Goal: Transaction & Acquisition: Purchase product/service

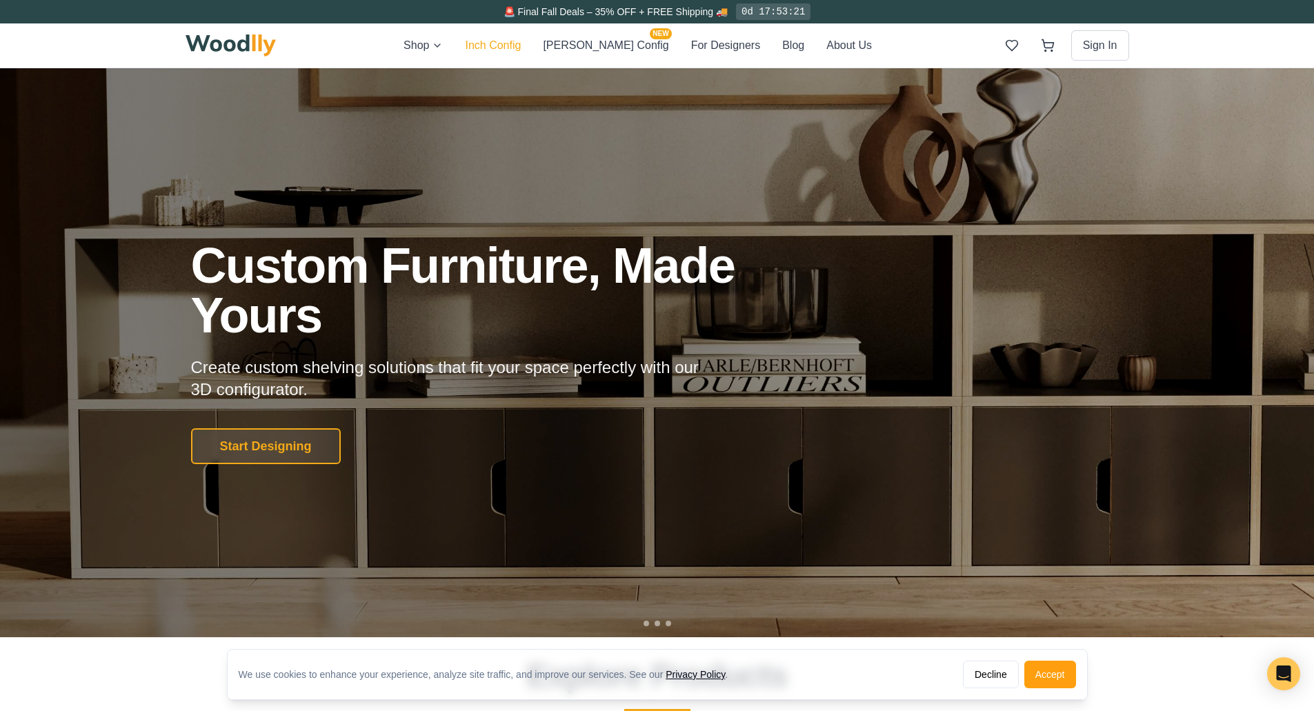
click at [508, 43] on button "Inch Config" at bounding box center [493, 46] width 56 height 18
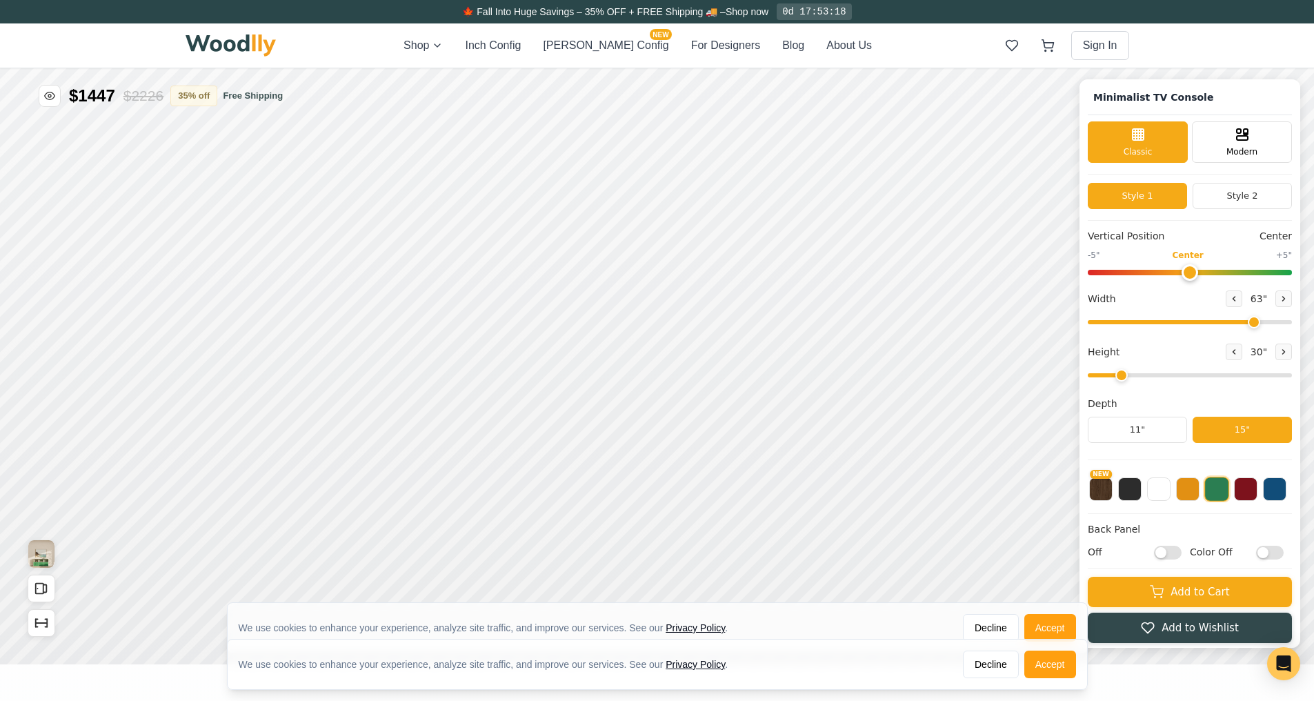
type input "63"
click at [1262, 193] on button "Style 2" at bounding box center [1242, 196] width 99 height 26
drag, startPoint x: 1135, startPoint y: 373, endPoint x: 1164, endPoint y: 384, distance: 30.8
type input "3"
click at [1164, 377] on input "range" at bounding box center [1190, 375] width 204 height 4
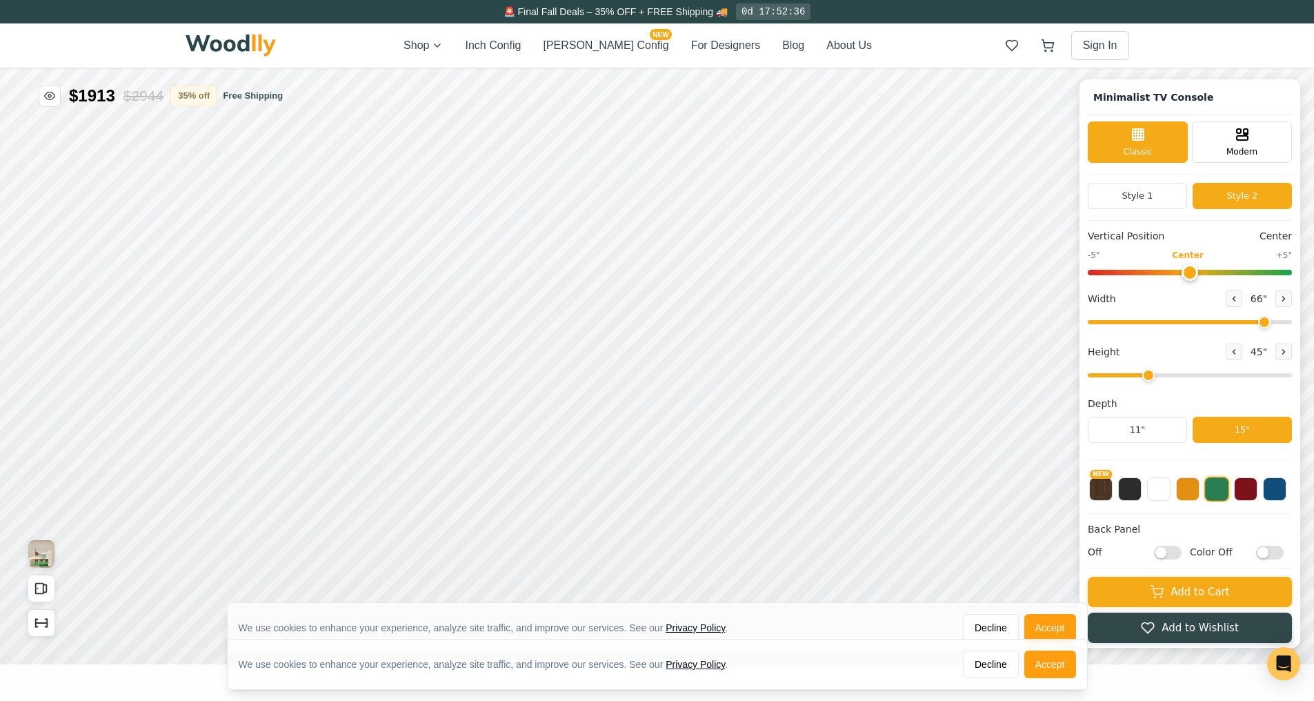
drag, startPoint x: 1262, startPoint y: 325, endPoint x: 1272, endPoint y: 325, distance: 10.3
type input "66"
click at [1272, 324] on input "range" at bounding box center [1190, 322] width 204 height 4
type input "0"
click at [1197, 272] on input "range" at bounding box center [1190, 273] width 204 height 6
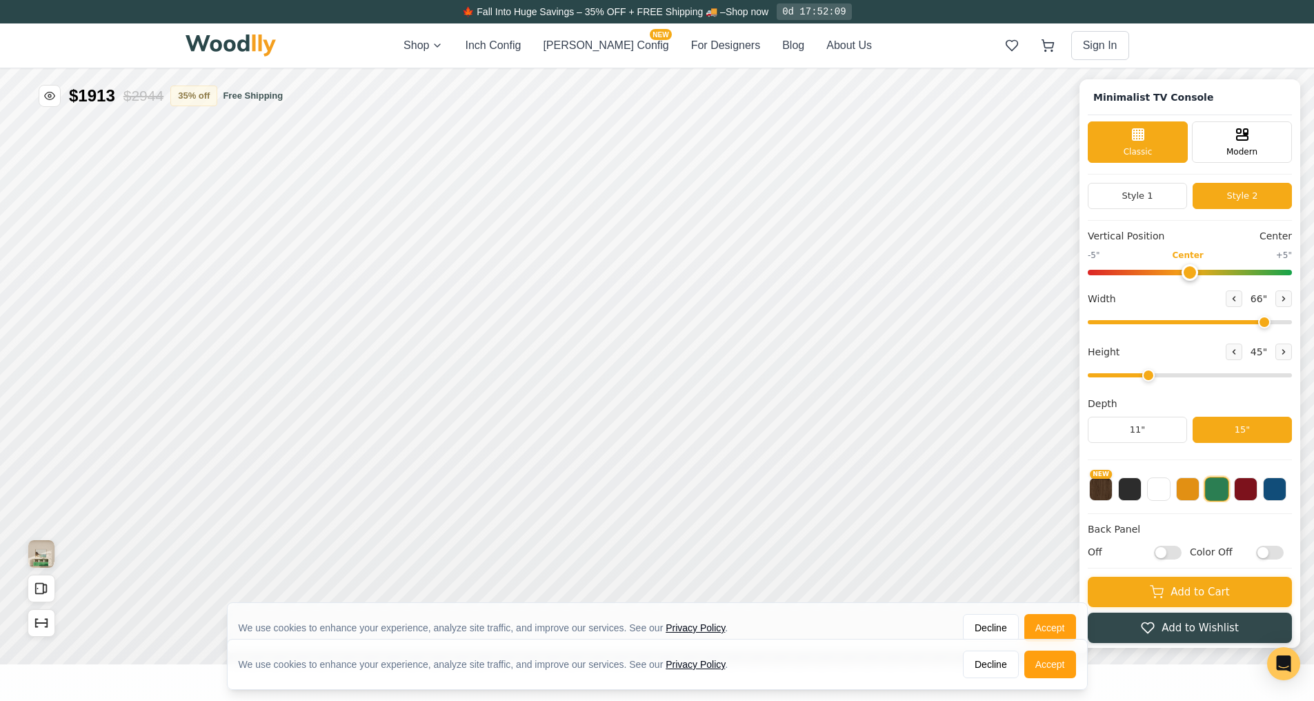
click at [1273, 555] on input "Color Off" at bounding box center [1270, 553] width 28 height 14
click at [1284, 552] on input "Color On" at bounding box center [1270, 553] width 28 height 14
checkbox input "false"
click at [1176, 557] on input "Off" at bounding box center [1168, 553] width 28 height 14
click at [1182, 554] on input "On" at bounding box center [1168, 553] width 28 height 14
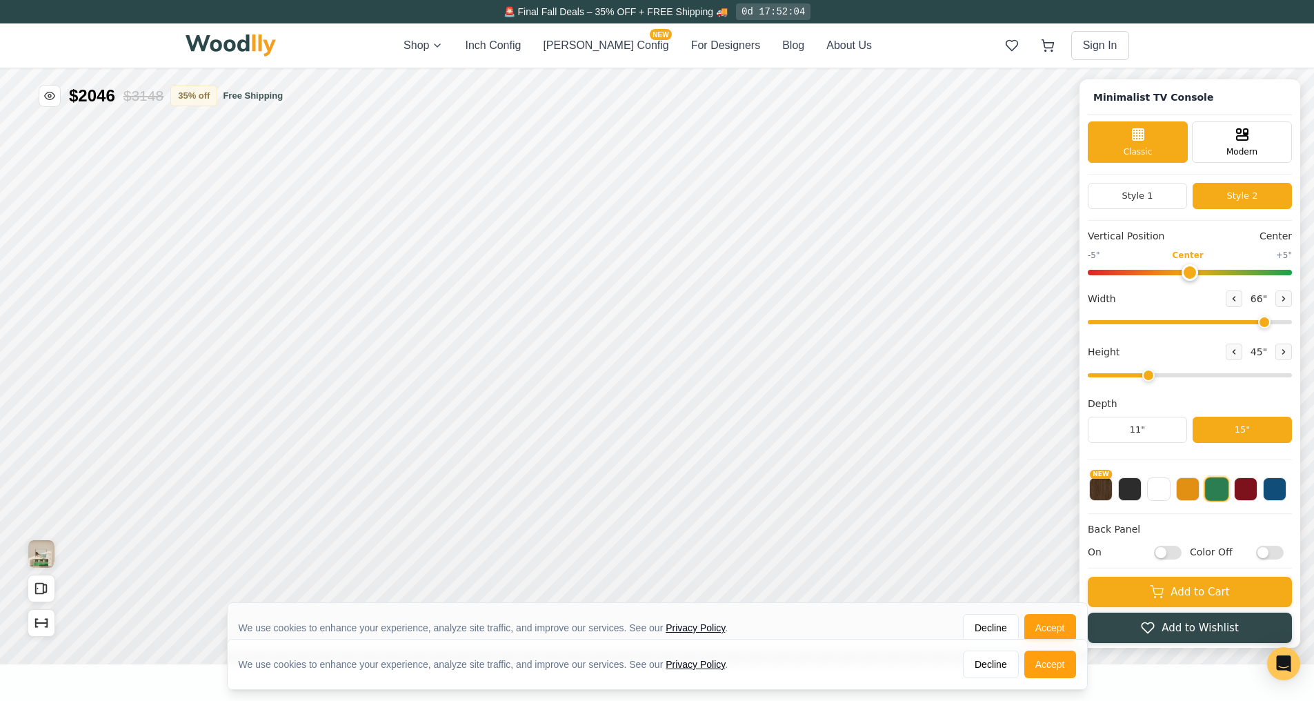
checkbox input "false"
click at [1275, 554] on input "Color Off" at bounding box center [1270, 553] width 28 height 14
click at [1275, 554] on input "Color On" at bounding box center [1270, 553] width 28 height 14
checkbox input "false"
click at [1173, 554] on input "Off" at bounding box center [1168, 553] width 28 height 14
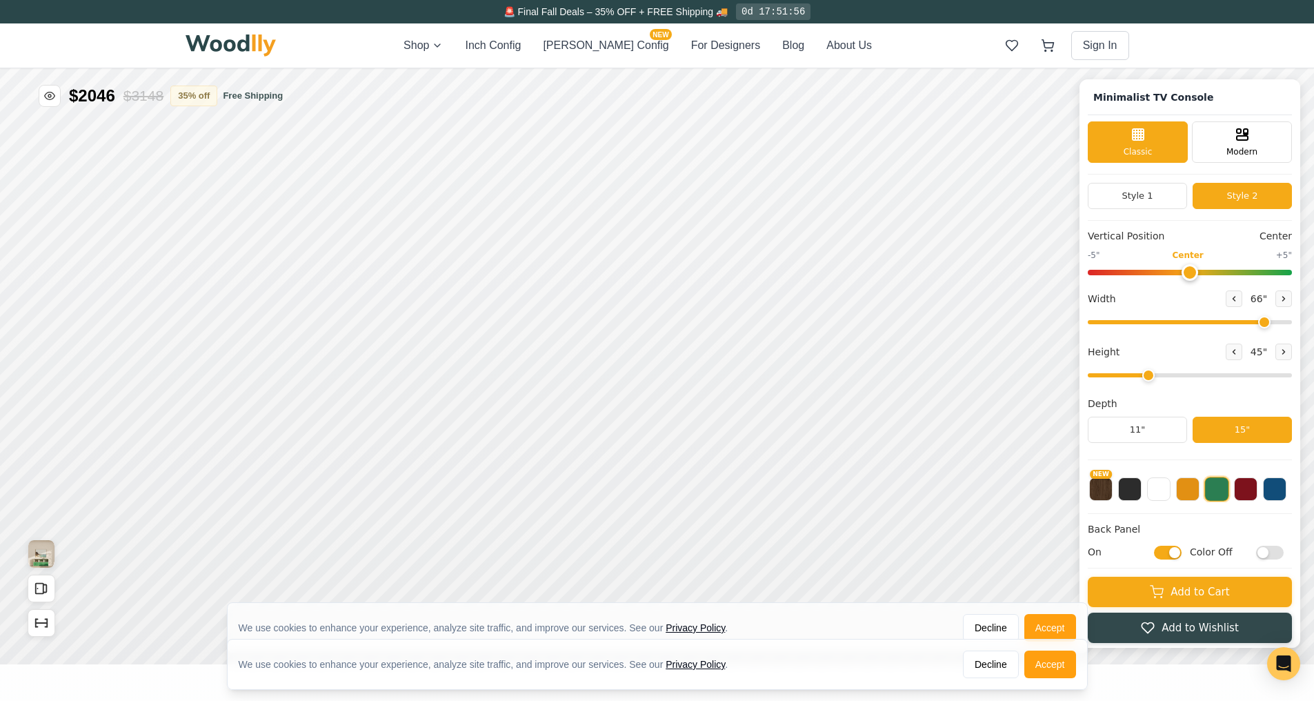
click at [1182, 556] on input "On" at bounding box center [1168, 553] width 28 height 14
checkbox input "false"
drag, startPoint x: 1157, startPoint y: 375, endPoint x: 1240, endPoint y: 379, distance: 82.2
type input "6"
click at [1240, 377] on input "range" at bounding box center [1190, 375] width 204 height 4
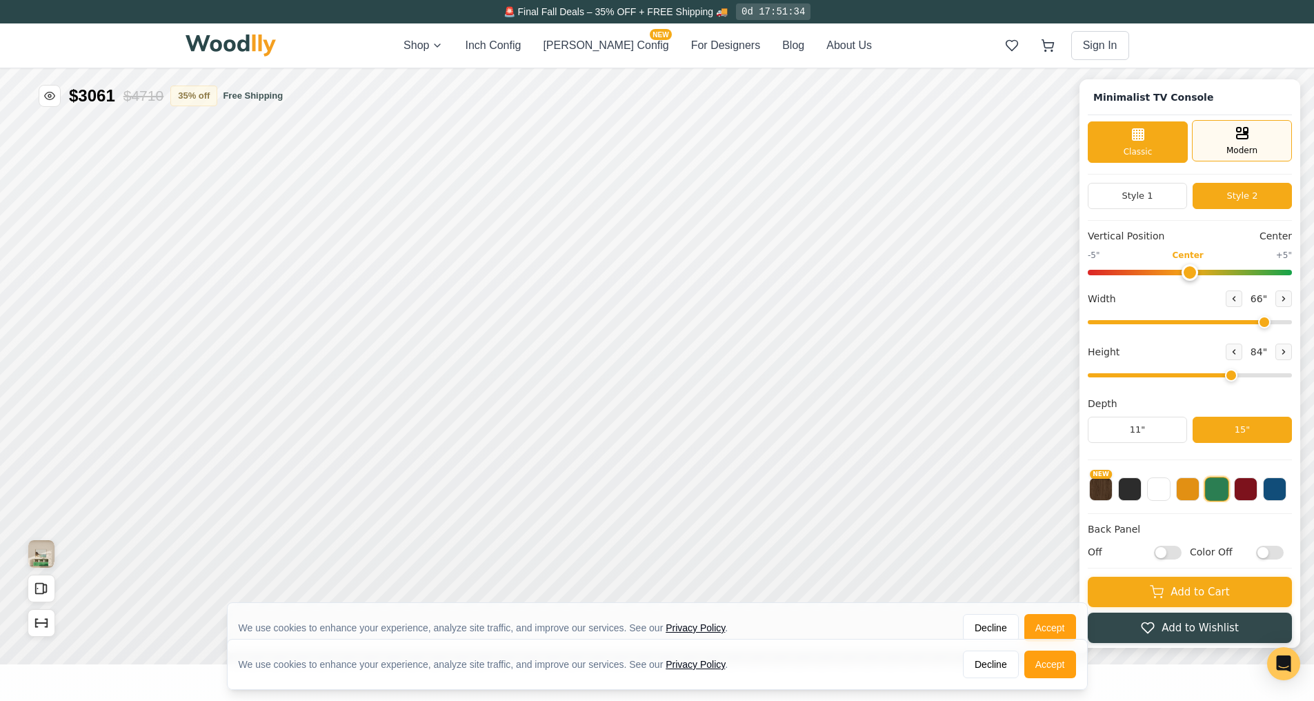
click at [1266, 138] on div "Modern" at bounding box center [1242, 140] width 100 height 41
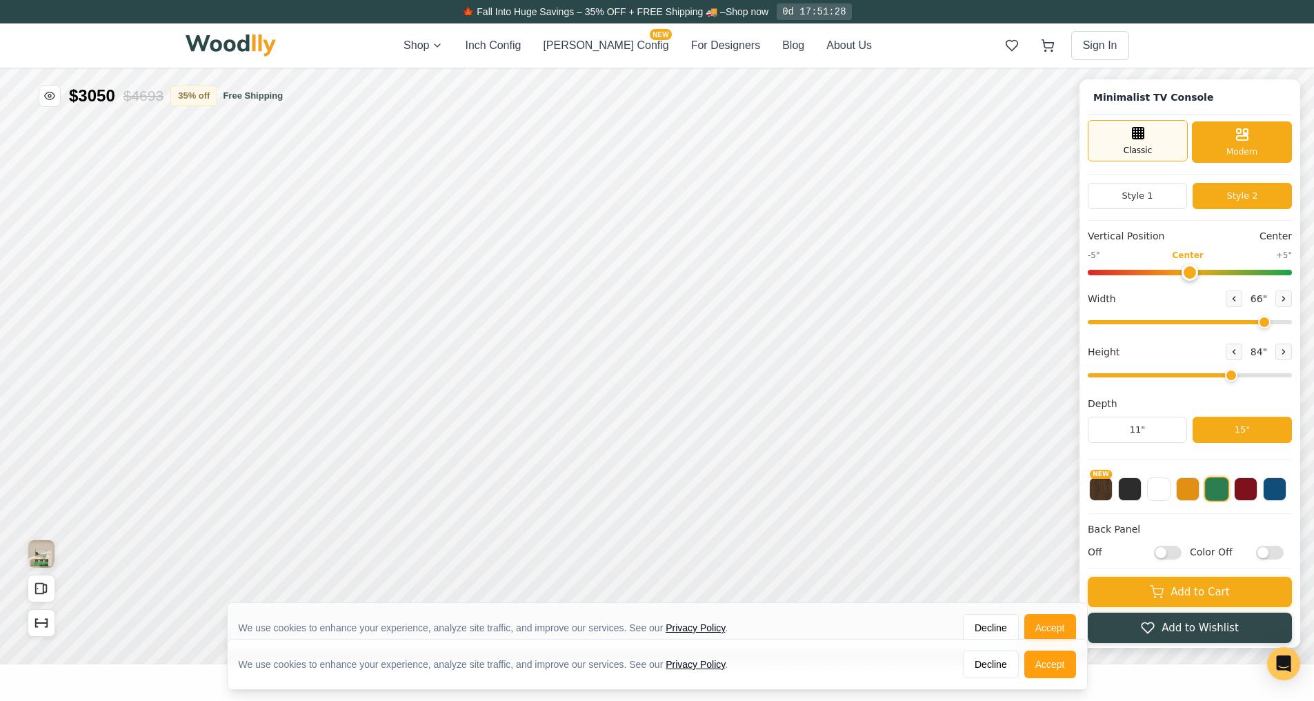
click at [1177, 141] on div "Classic" at bounding box center [1138, 140] width 100 height 41
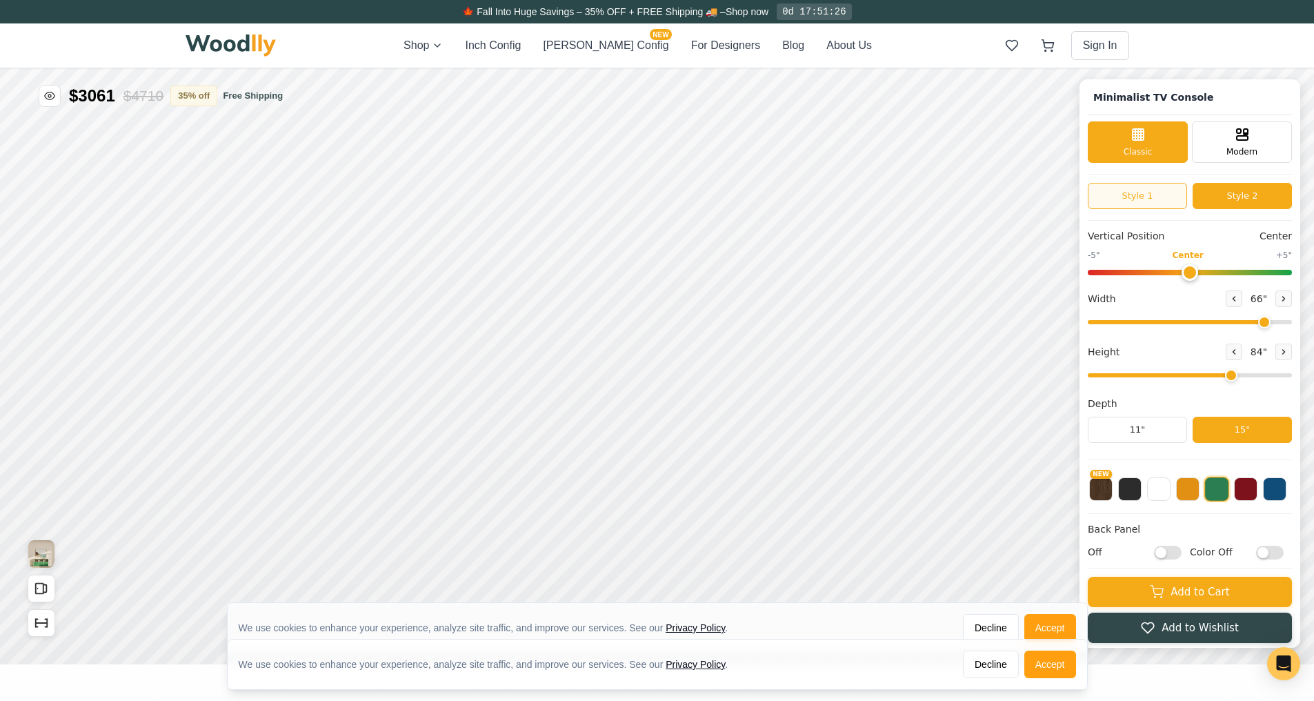
click at [1172, 199] on button "Style 1" at bounding box center [1137, 196] width 99 height 26
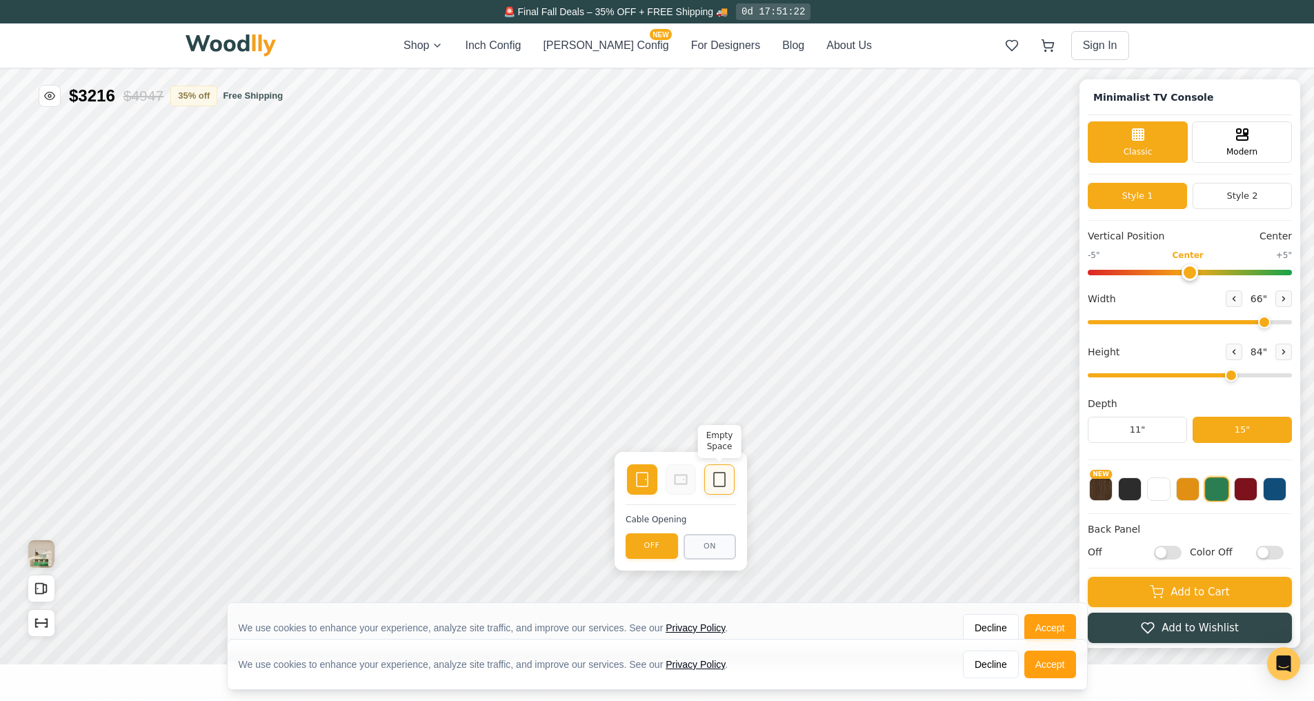
click at [722, 483] on icon at bounding box center [719, 479] width 17 height 17
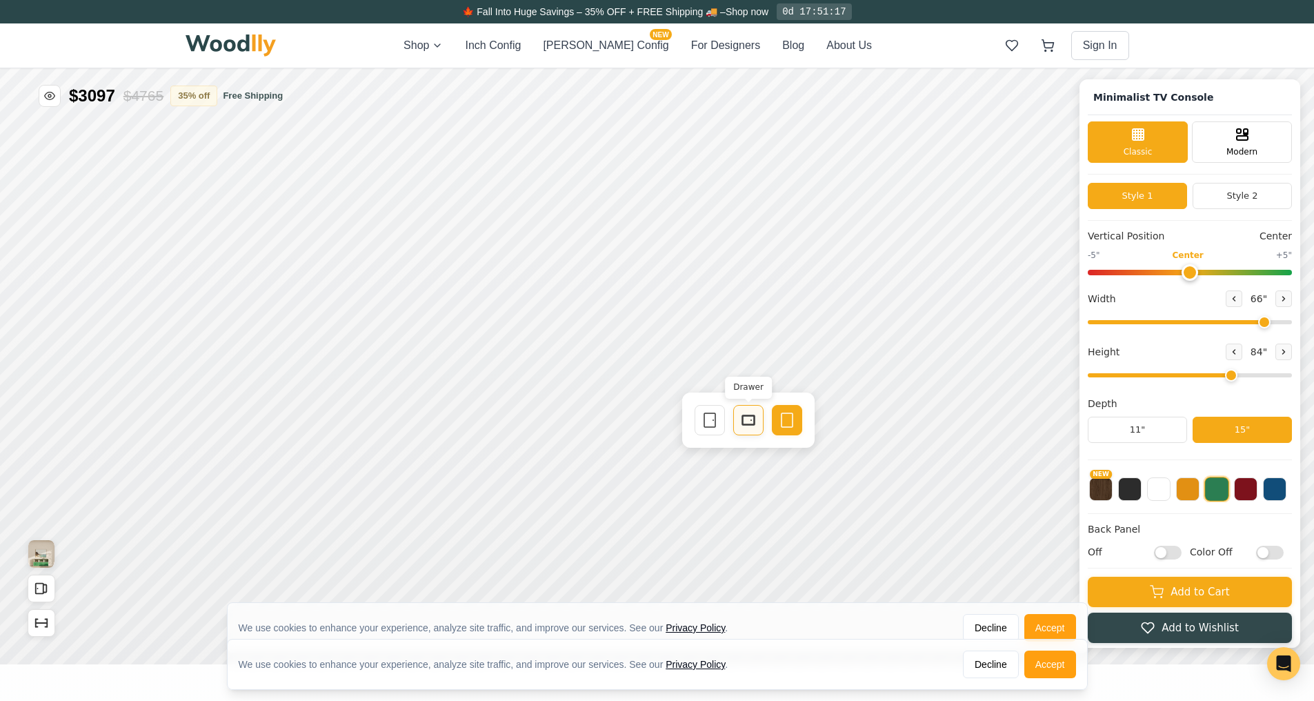
click at [744, 423] on icon at bounding box center [748, 420] width 17 height 17
click at [709, 421] on icon at bounding box center [710, 420] width 17 height 17
click at [777, 421] on div "Empty Space" at bounding box center [787, 420] width 30 height 30
